Goal: Find specific page/section: Find specific page/section

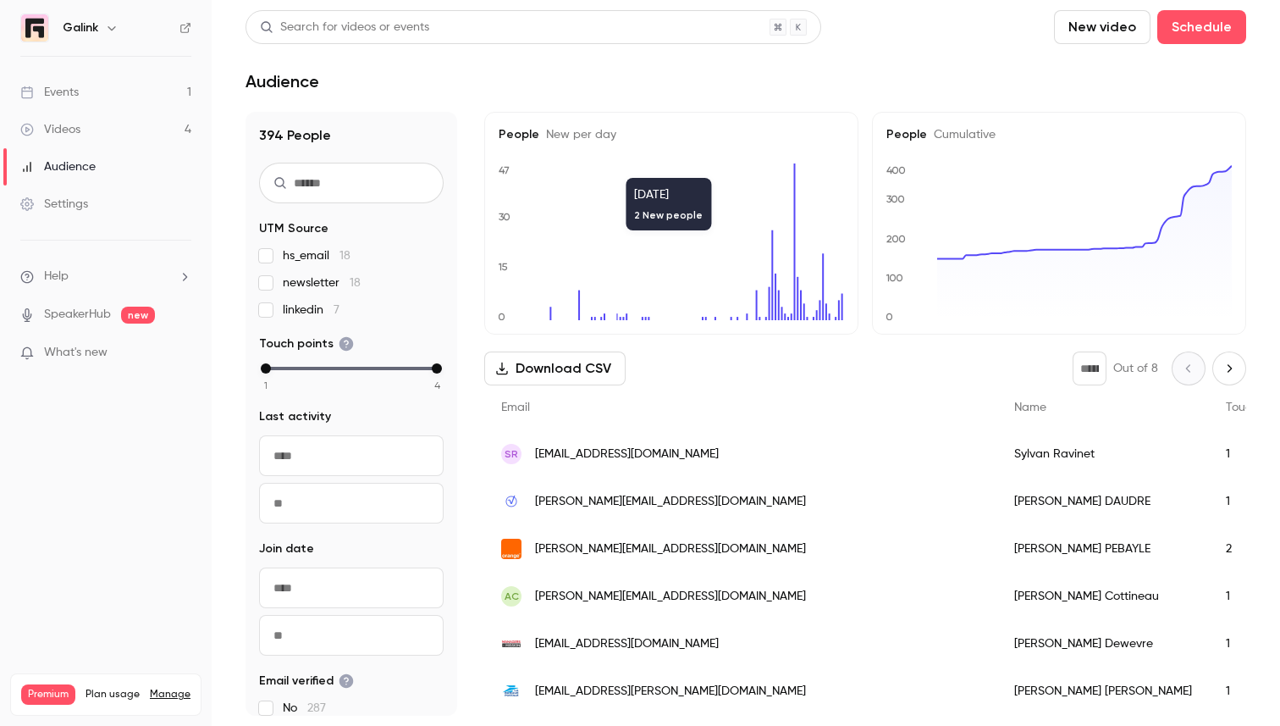
click at [136, 98] on link "Events 1" at bounding box center [106, 92] width 212 height 37
